Goal: Task Accomplishment & Management: Manage account settings

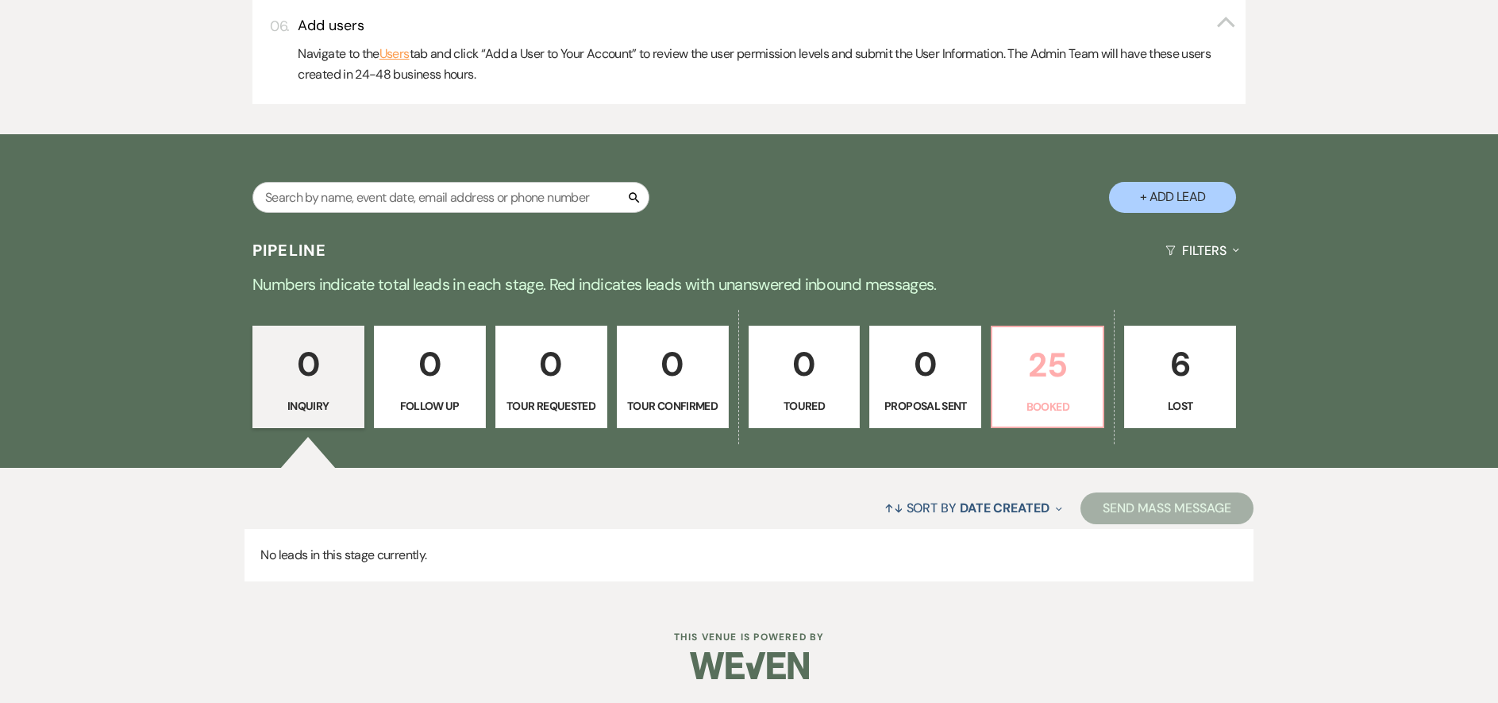
click at [1048, 402] on p "Booked" at bounding box center [1047, 406] width 91 height 17
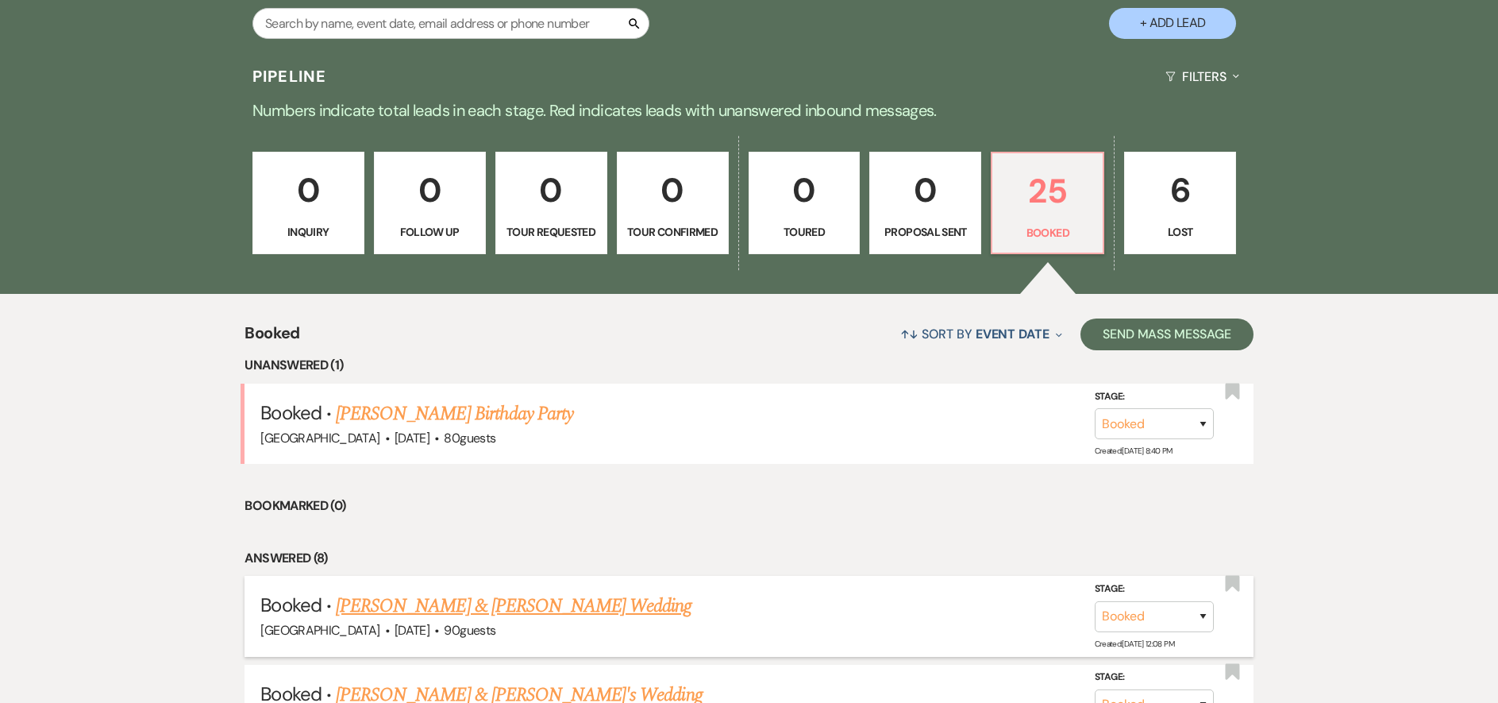
scroll to position [1125, 0]
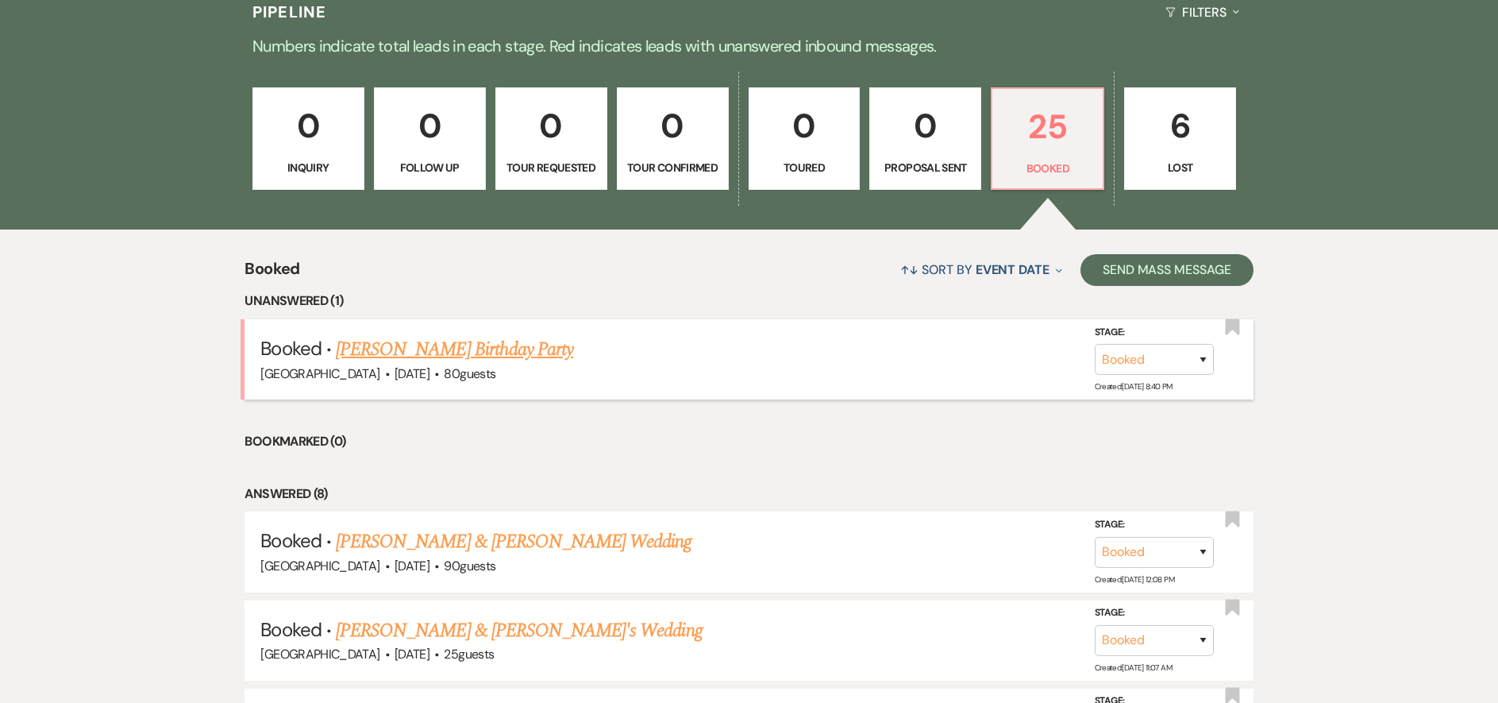
click at [559, 364] on div "[GEOGRAPHIC_DATA] · [DATE] · 80 guests" at bounding box center [748, 374] width 976 height 21
click at [551, 345] on link "[PERSON_NAME] Birthday Party" at bounding box center [454, 349] width 237 height 29
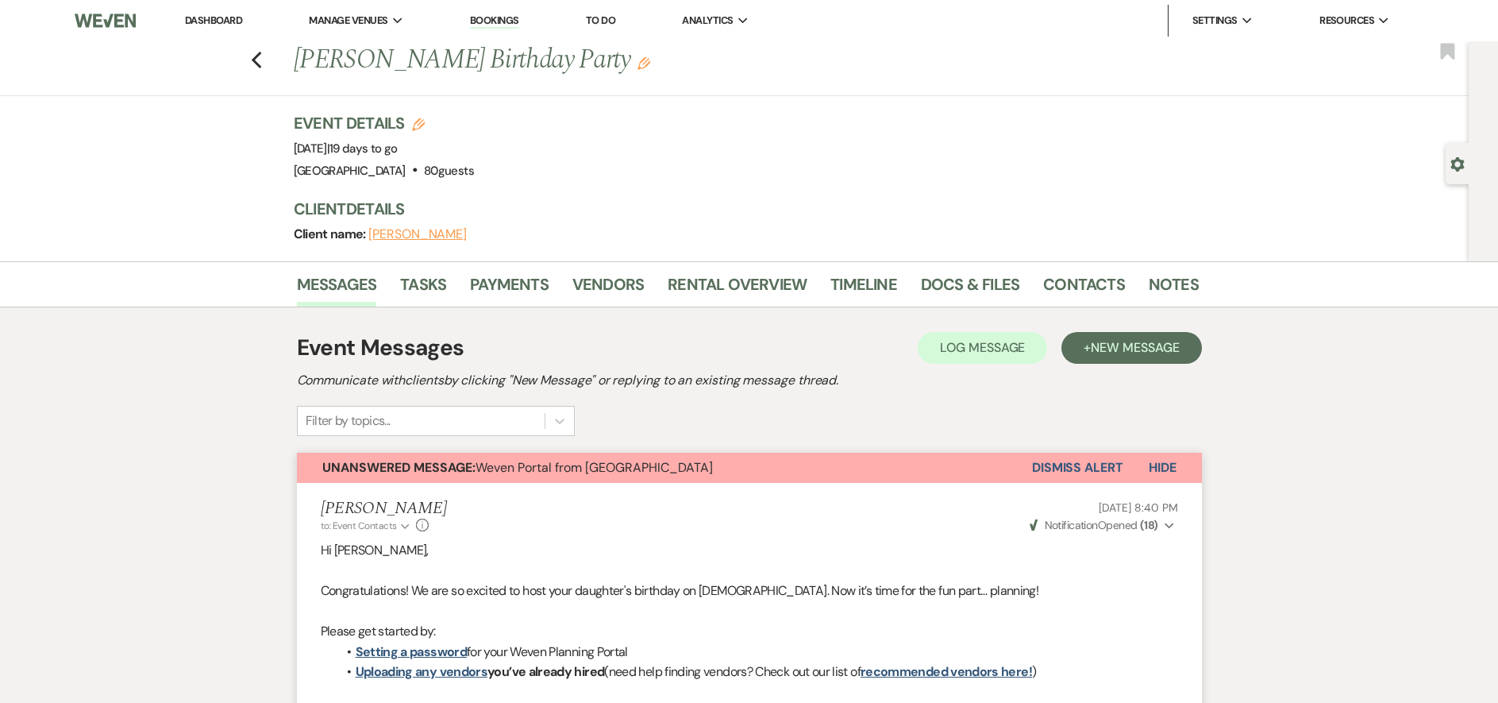
click at [1099, 463] on button "Dismiss Alert" at bounding box center [1077, 467] width 91 height 30
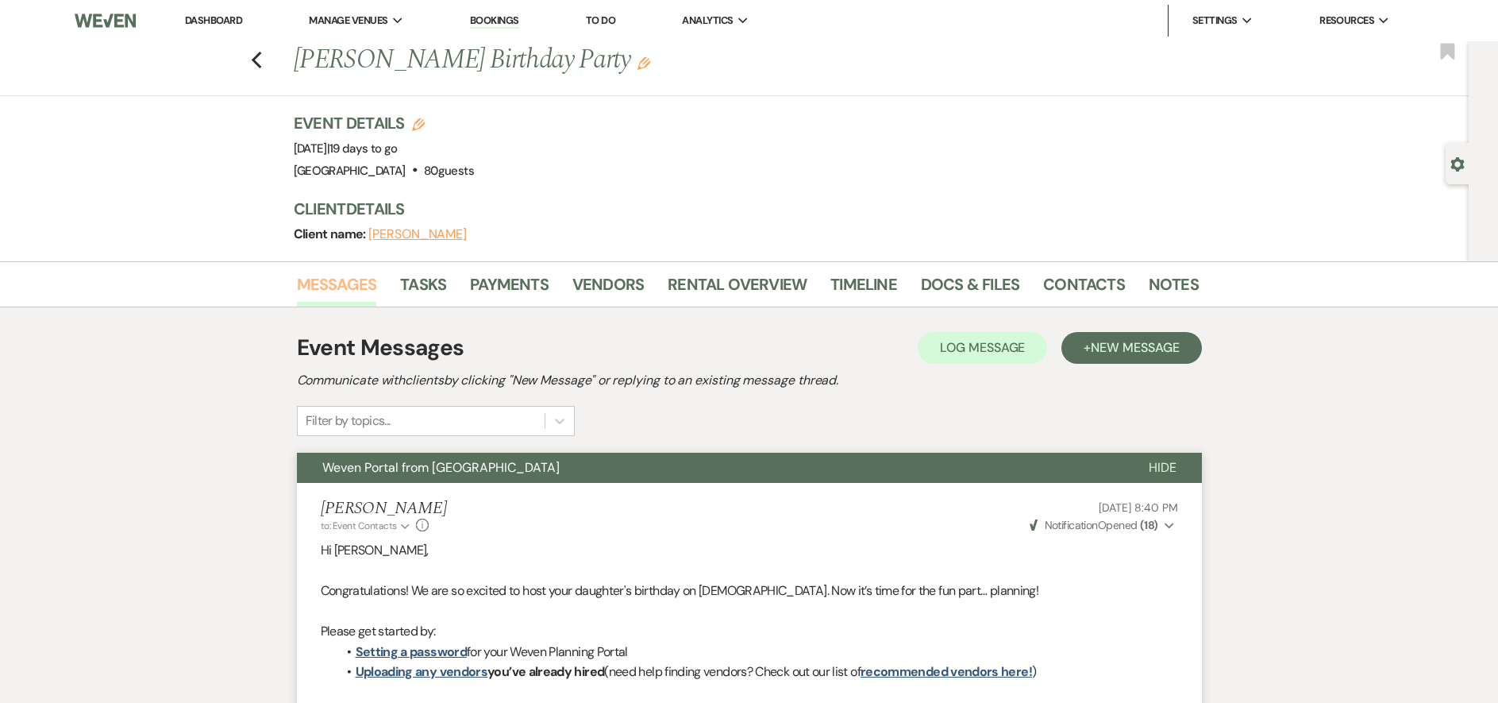
click at [354, 281] on link "Messages" at bounding box center [337, 288] width 80 height 35
click at [263, 65] on icon "Previous" at bounding box center [257, 60] width 12 height 19
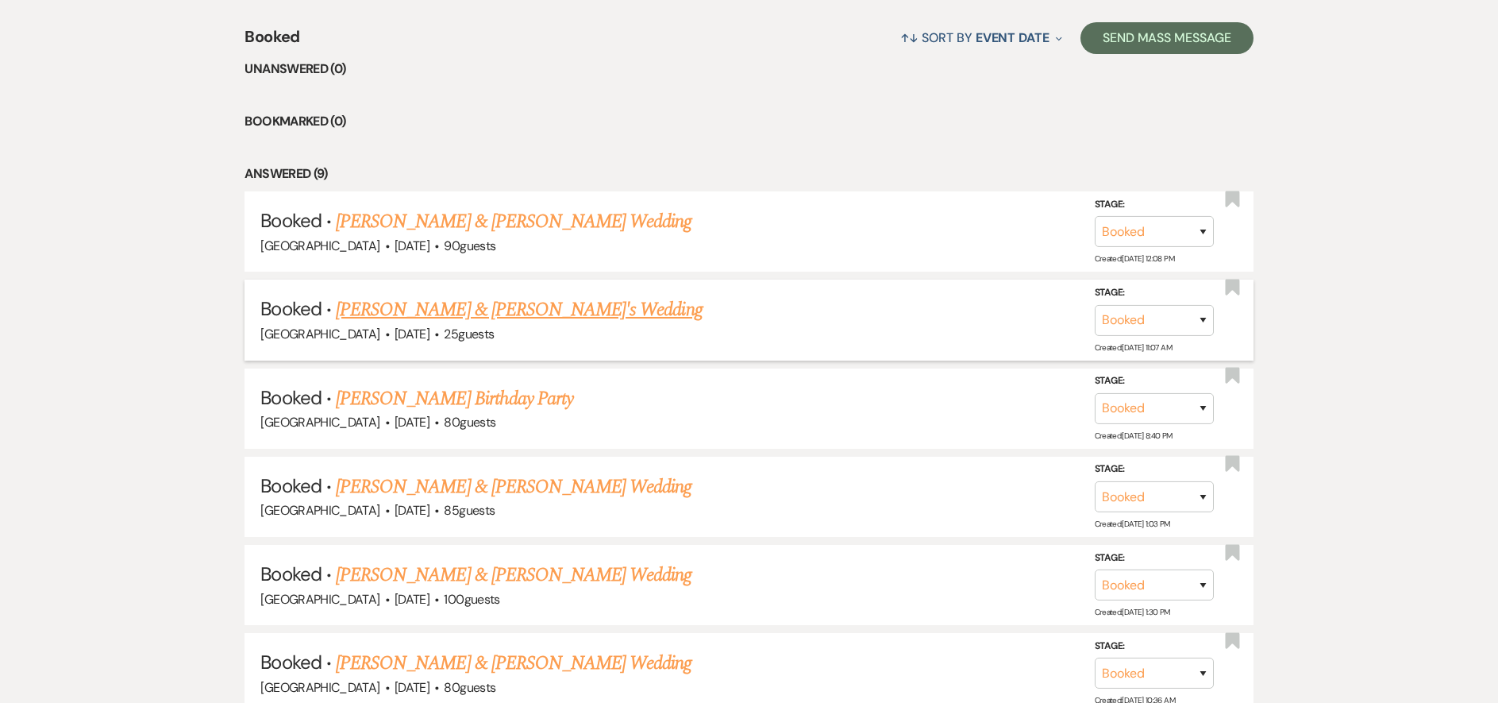
scroll to position [1363, 0]
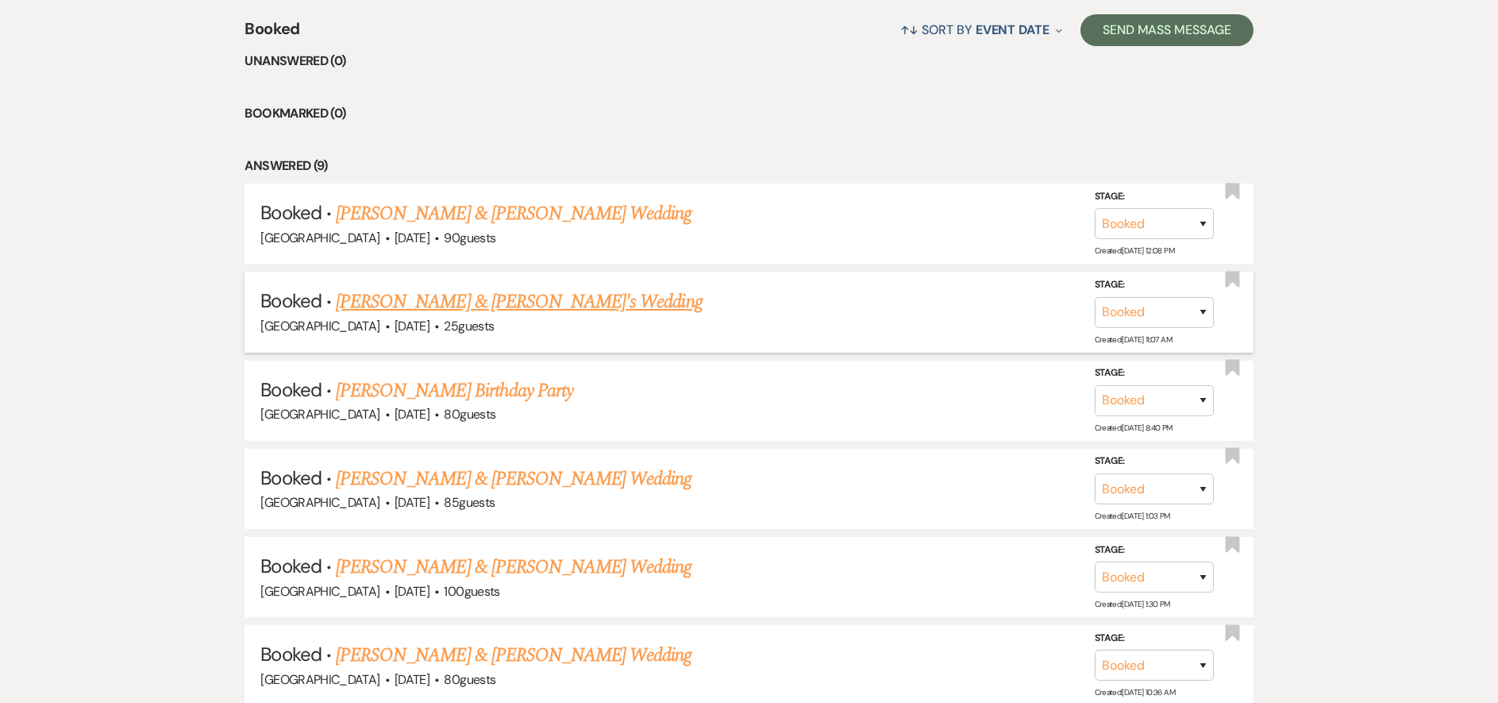
click at [549, 303] on link "[PERSON_NAME] & [PERSON_NAME]'s Wedding" at bounding box center [519, 301] width 367 height 29
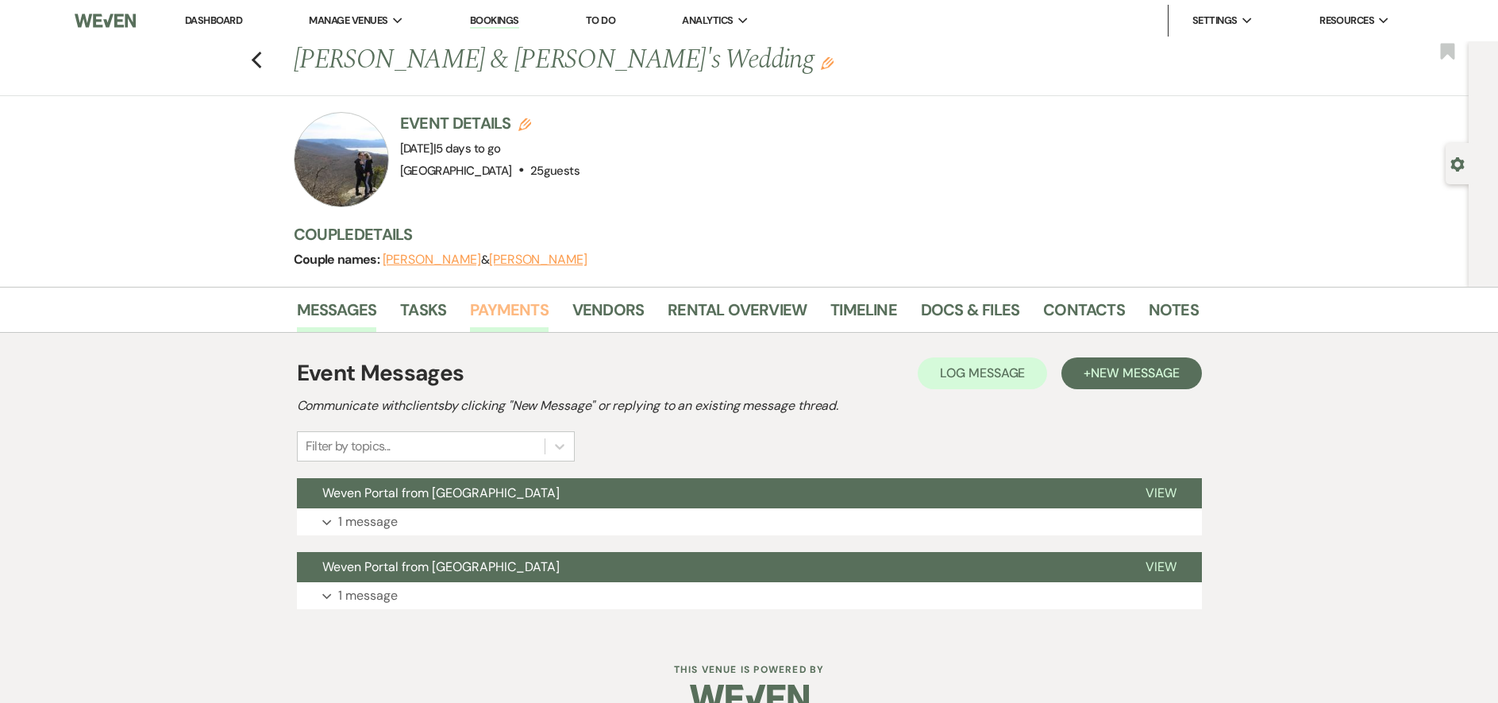
click at [529, 310] on link "Payments" at bounding box center [509, 314] width 79 height 35
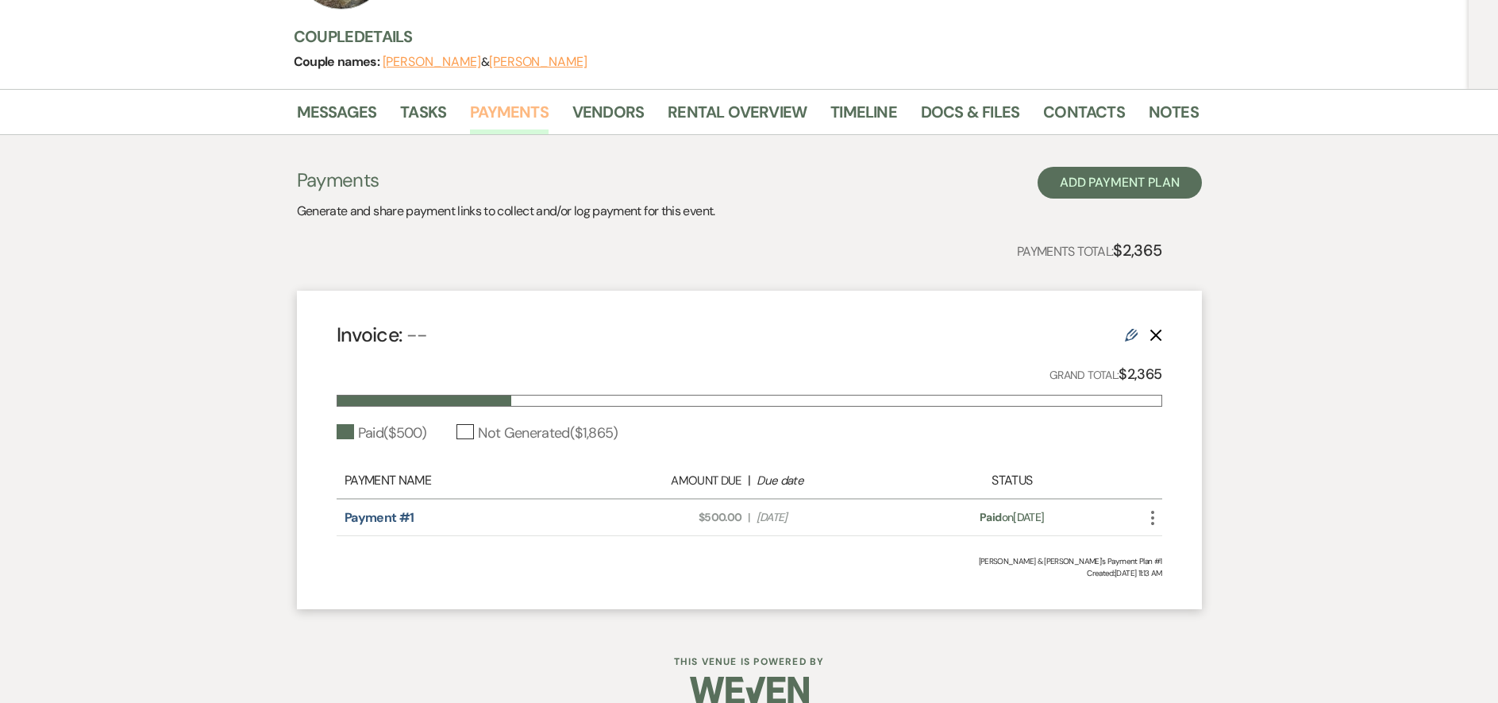
scroll to position [222, 0]
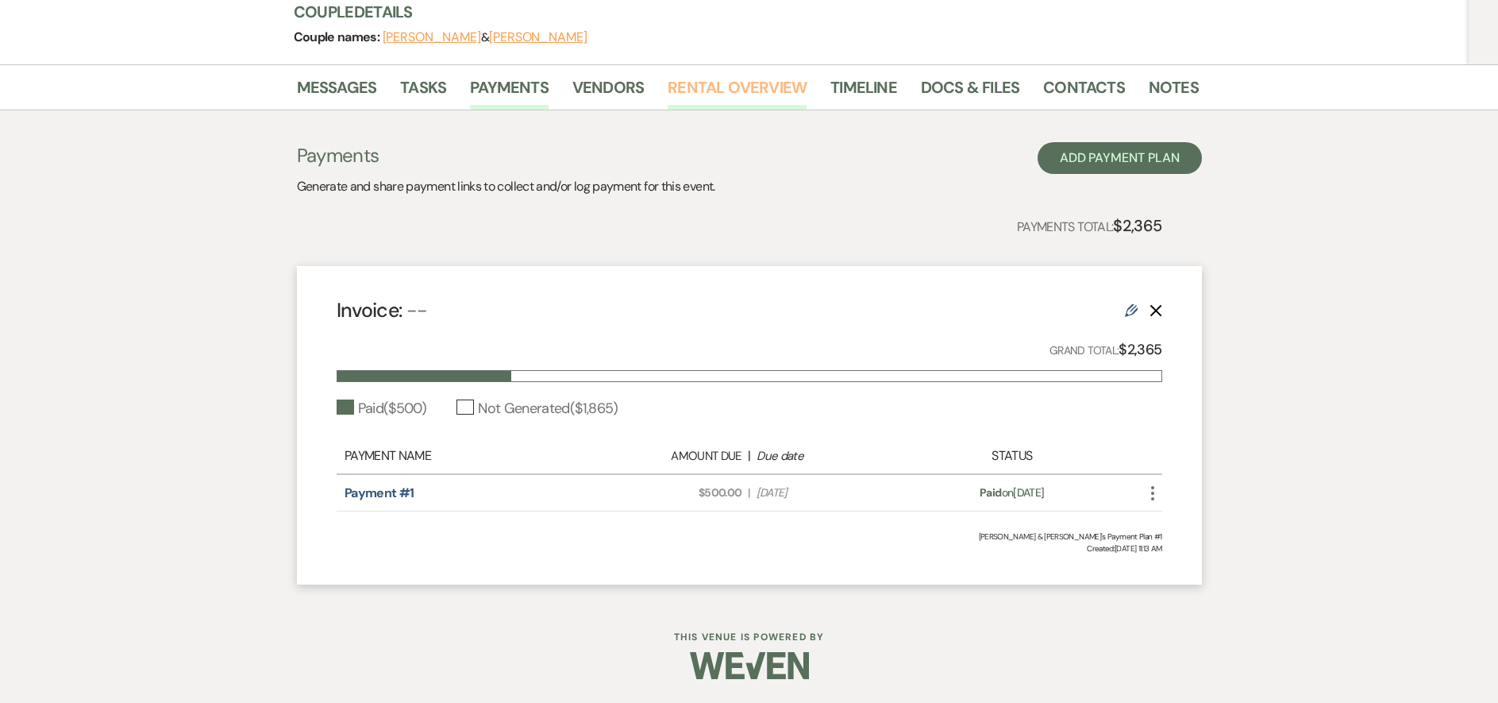
click at [778, 89] on link "Rental Overview" at bounding box center [737, 92] width 139 height 35
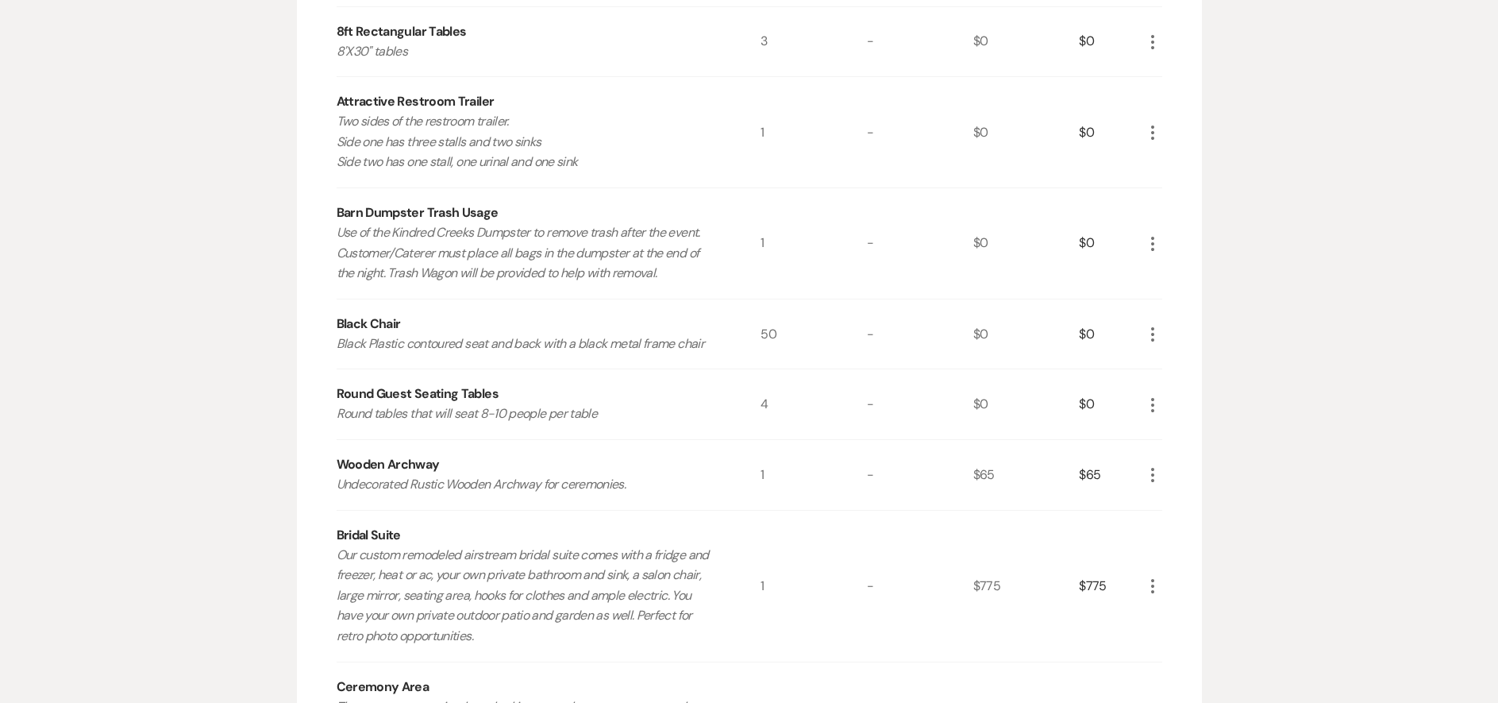
scroll to position [144, 0]
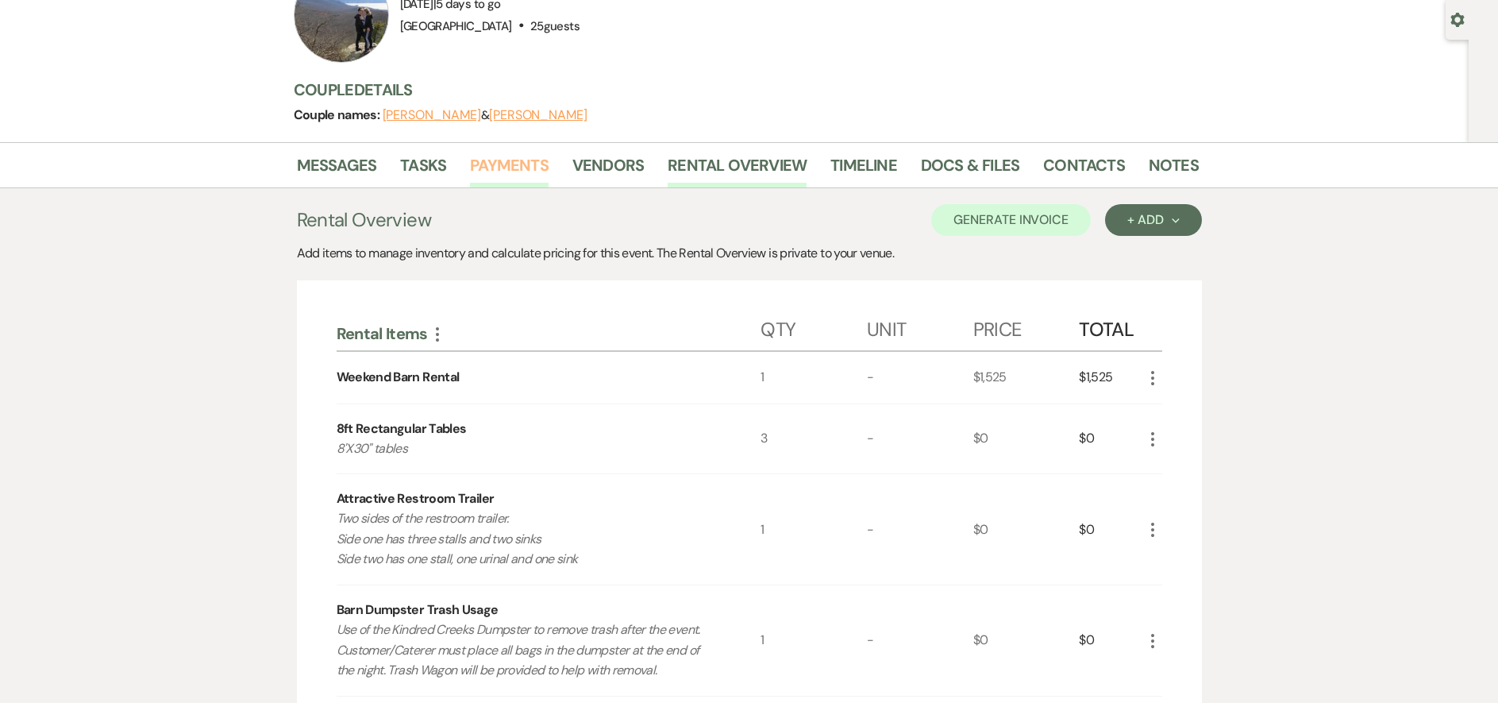
click at [517, 160] on link "Payments" at bounding box center [509, 169] width 79 height 35
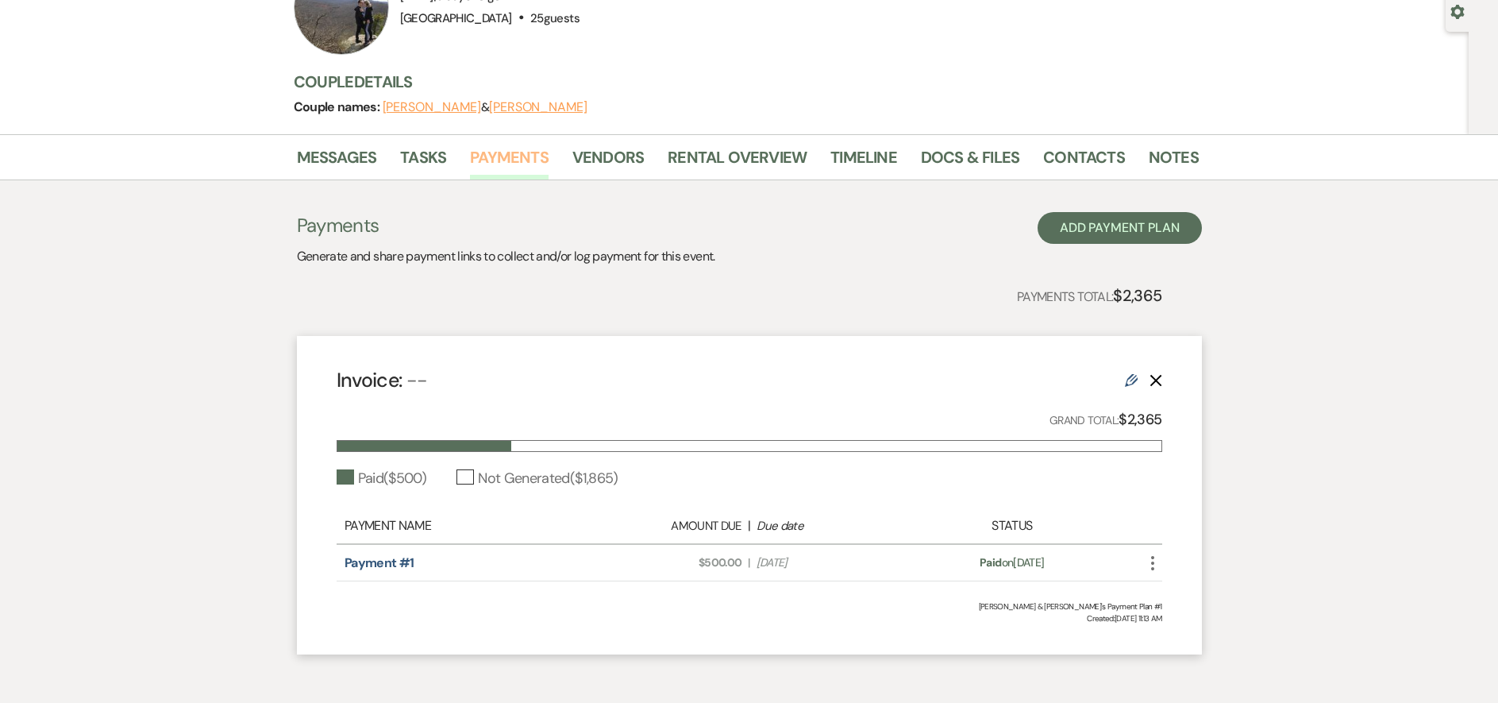
scroll to position [159, 0]
